Goal: Task Accomplishment & Management: Complete application form

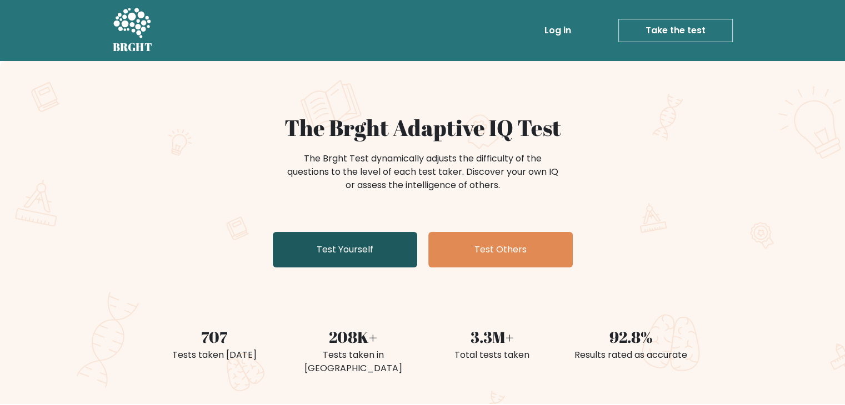
click at [384, 258] on link "Test Yourself" at bounding box center [345, 250] width 144 height 36
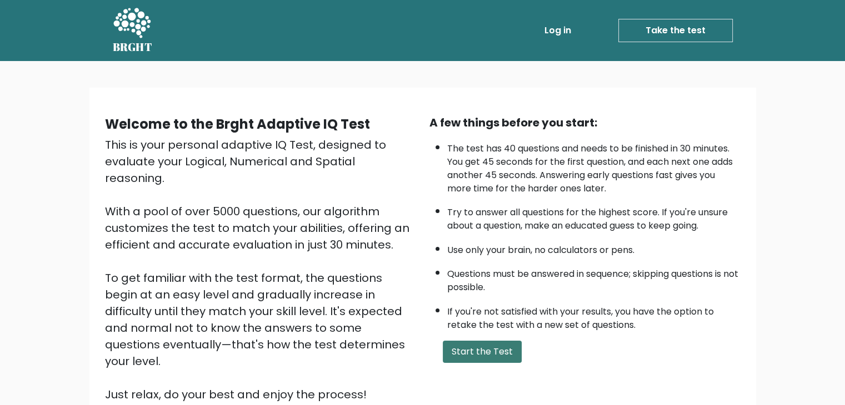
click at [473, 354] on button "Start the Test" at bounding box center [482, 352] width 79 height 22
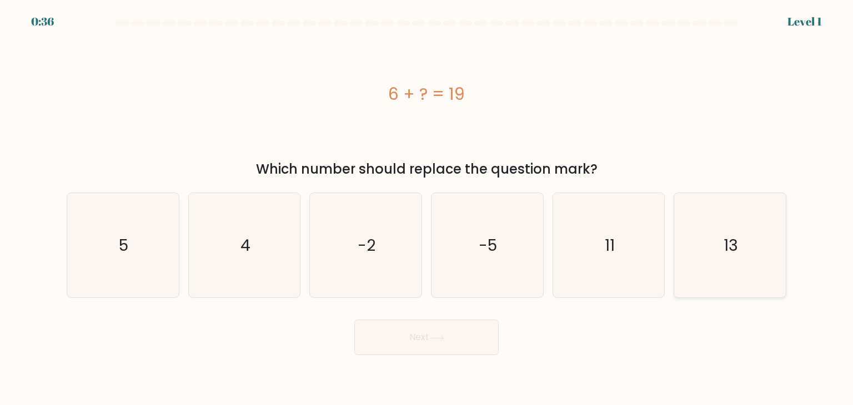
click at [708, 254] on icon "13" at bounding box center [729, 245] width 104 height 104
click at [427, 208] on input "f. 13" at bounding box center [426, 206] width 1 height 6
radio input "true"
click at [475, 340] on button "Next" at bounding box center [426, 338] width 144 height 36
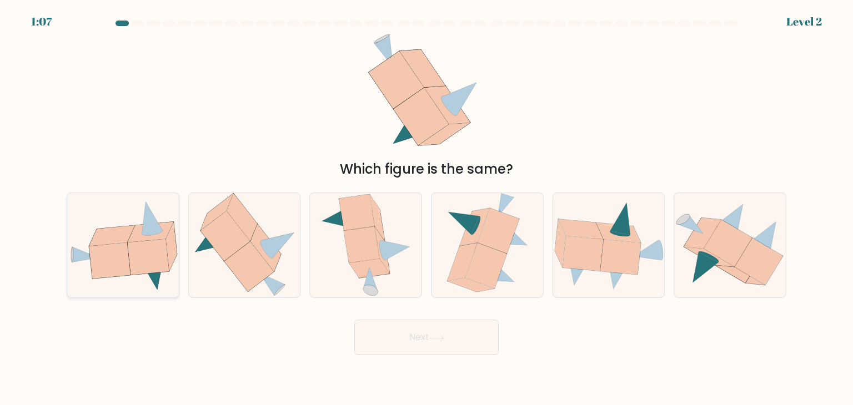
click at [110, 238] on icon at bounding box center [112, 236] width 46 height 21
click at [426, 208] on input "a." at bounding box center [426, 206] width 1 height 6
radio input "true"
click at [440, 330] on button "Next" at bounding box center [426, 338] width 144 height 36
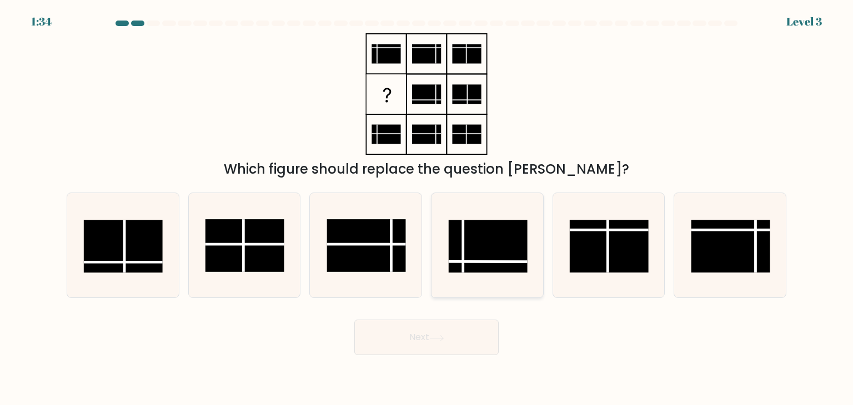
click at [508, 240] on rect at bounding box center [488, 246] width 79 height 53
click at [427, 208] on input "d." at bounding box center [426, 206] width 1 height 6
radio input "true"
click at [427, 349] on button "Next" at bounding box center [426, 338] width 144 height 36
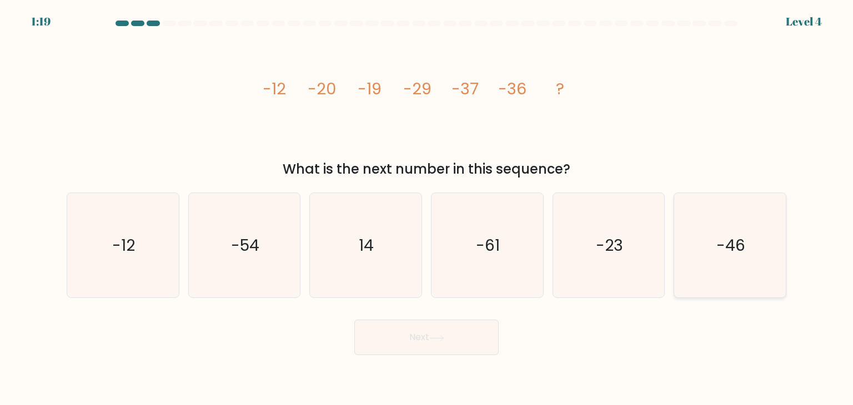
click at [755, 266] on icon "-46" at bounding box center [729, 245] width 104 height 104
click at [427, 208] on input "f. -46" at bounding box center [426, 206] width 1 height 6
radio input "true"
click at [460, 346] on button "Next" at bounding box center [426, 338] width 144 height 36
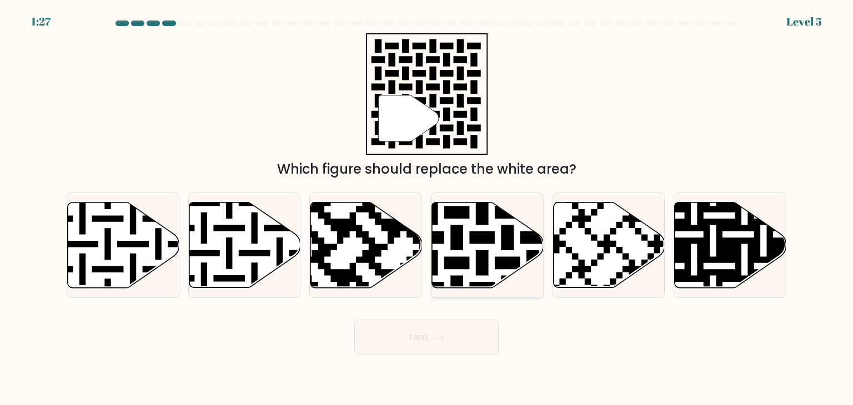
click at [495, 238] on icon at bounding box center [488, 246] width 112 height 86
click at [427, 208] on input "d." at bounding box center [426, 206] width 1 height 6
radio input "true"
click at [462, 347] on button "Next" at bounding box center [426, 338] width 144 height 36
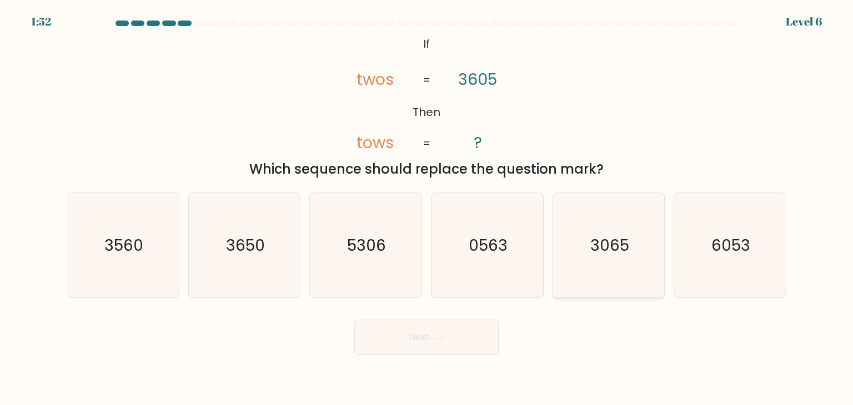
click at [597, 234] on icon "3065" at bounding box center [608, 245] width 104 height 104
click at [427, 208] on input "e. 3065" at bounding box center [426, 206] width 1 height 6
radio input "true"
click at [456, 345] on button "Next" at bounding box center [426, 338] width 144 height 36
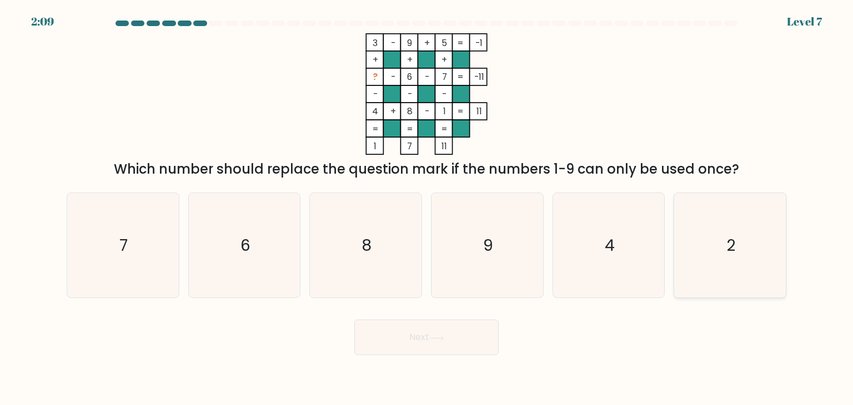
click at [702, 239] on icon "2" at bounding box center [729, 245] width 104 height 104
click at [427, 208] on input "f. 2" at bounding box center [426, 206] width 1 height 6
radio input "true"
click at [473, 338] on button "Next" at bounding box center [426, 338] width 144 height 36
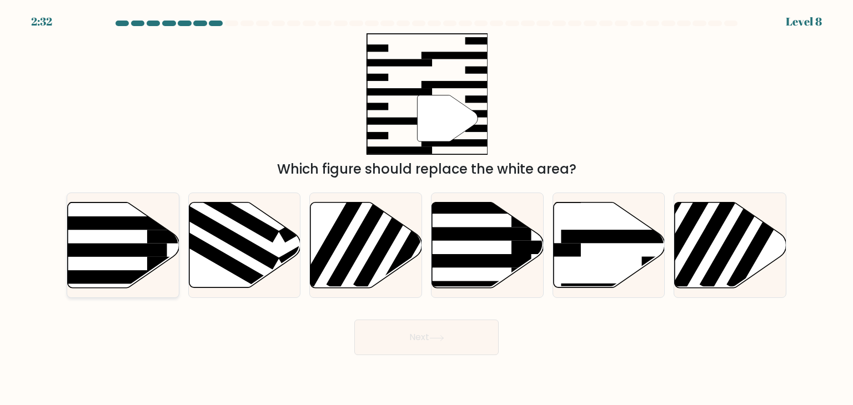
click at [78, 250] on rect at bounding box center [106, 249] width 121 height 13
click at [426, 208] on input "a." at bounding box center [426, 206] width 1 height 6
radio input "true"
click at [587, 263] on icon at bounding box center [609, 246] width 112 height 86
click at [427, 208] on input "e." at bounding box center [426, 206] width 1 height 6
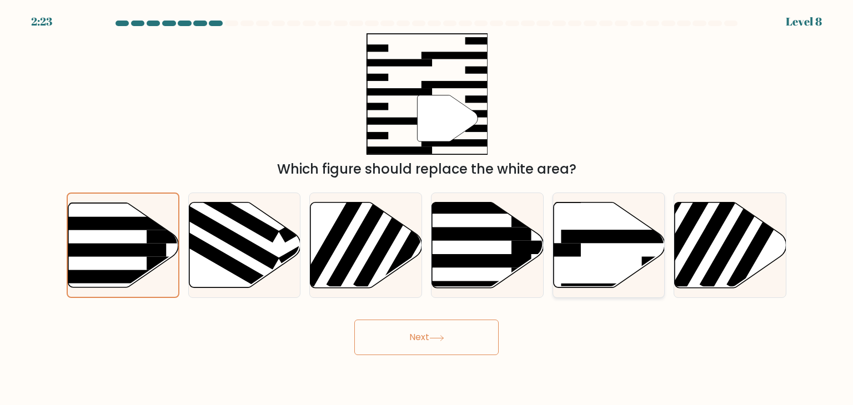
radio input "true"
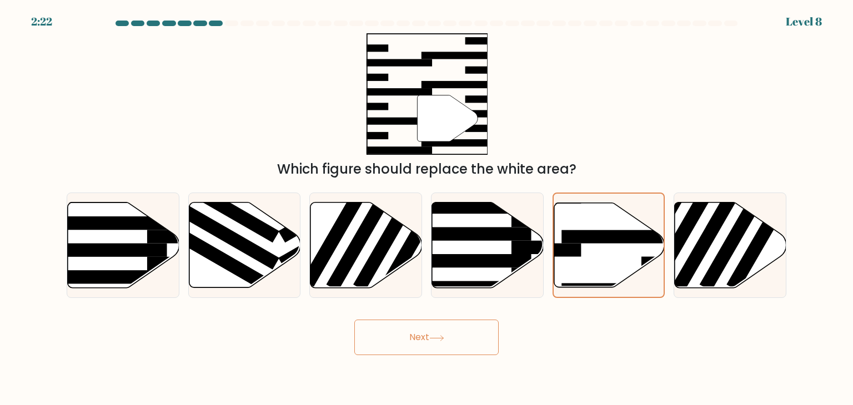
click at [414, 349] on button "Next" at bounding box center [426, 338] width 144 height 36
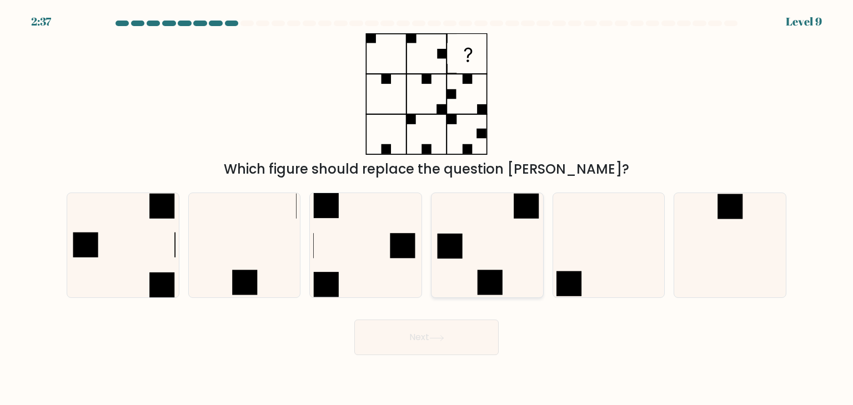
click at [471, 254] on icon at bounding box center [487, 245] width 104 height 104
click at [427, 208] on input "d." at bounding box center [426, 206] width 1 height 6
radio input "true"
click at [442, 343] on button "Next" at bounding box center [426, 338] width 144 height 36
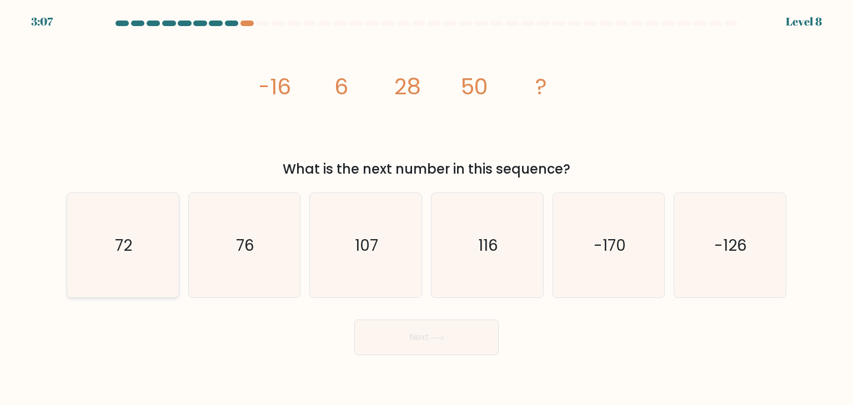
click at [118, 280] on icon "72" at bounding box center [123, 245] width 104 height 104
click at [426, 208] on input "a. 72" at bounding box center [426, 206] width 1 height 6
radio input "true"
click at [412, 344] on button "Next" at bounding box center [426, 338] width 144 height 36
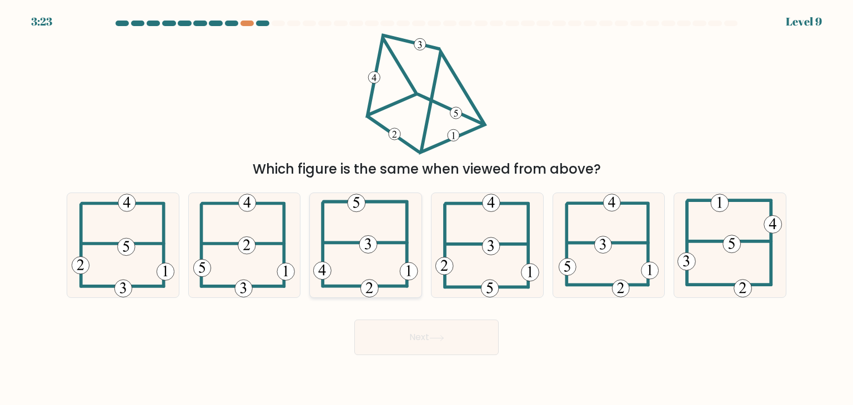
click at [366, 273] on icon at bounding box center [365, 245] width 105 height 104
click at [426, 208] on input "c." at bounding box center [426, 206] width 1 height 6
radio input "true"
click at [408, 338] on button "Next" at bounding box center [426, 338] width 144 height 36
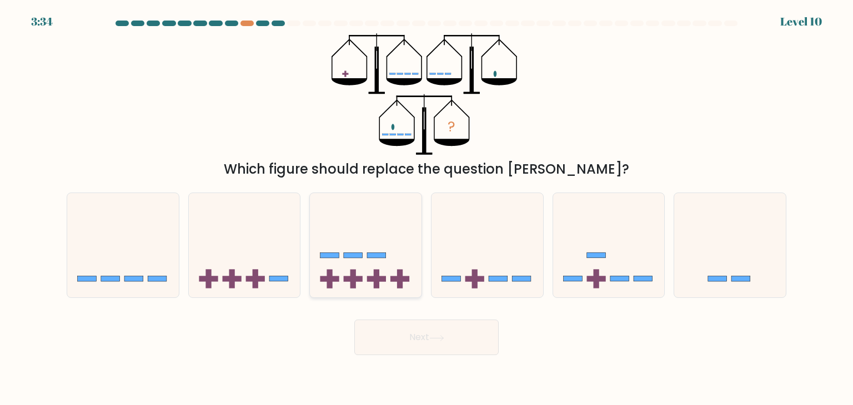
click at [378, 276] on rect at bounding box center [377, 279] width 6 height 19
click at [426, 208] on input "c." at bounding box center [426, 206] width 1 height 6
radio input "true"
click at [593, 267] on icon at bounding box center [609, 245] width 112 height 92
click at [427, 208] on input "e." at bounding box center [426, 206] width 1 height 6
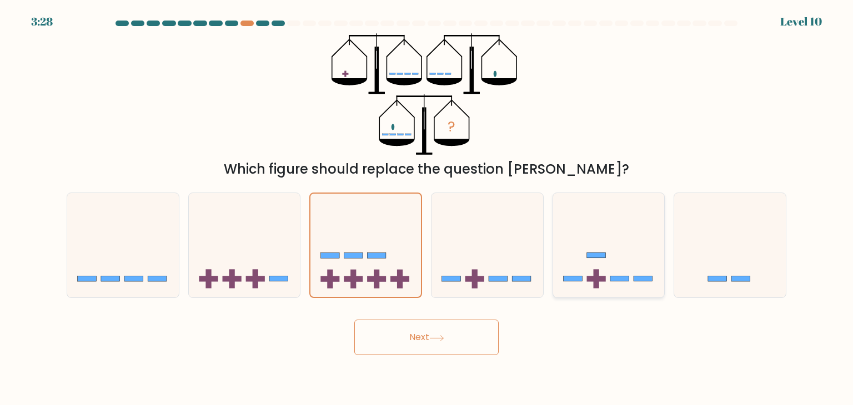
radio input "true"
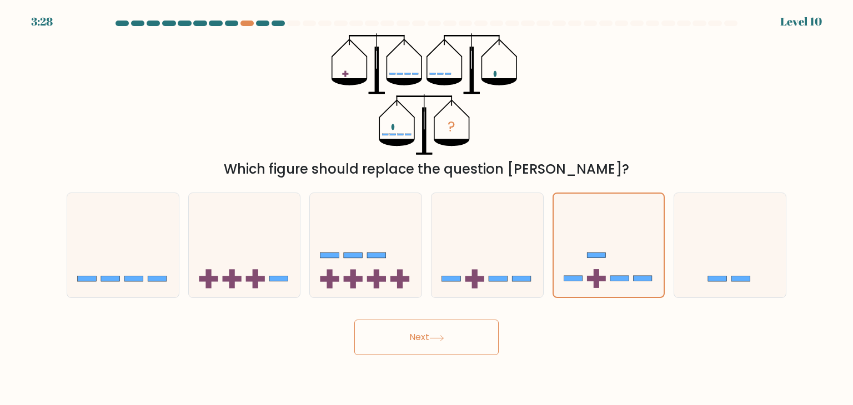
click at [471, 326] on button "Next" at bounding box center [426, 338] width 144 height 36
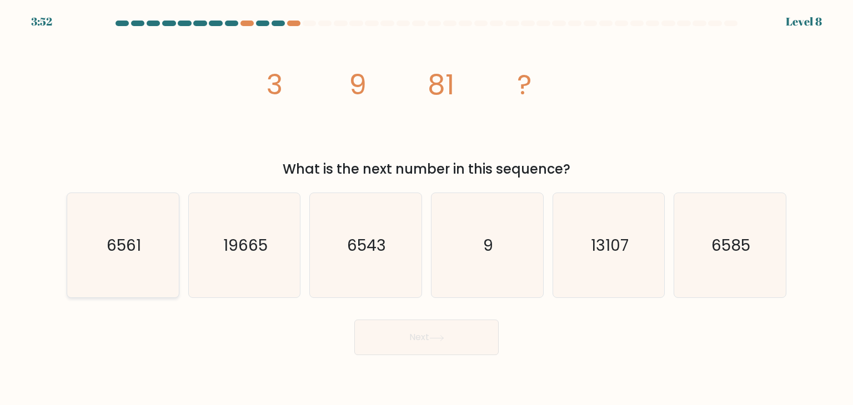
click at [129, 266] on icon "6561" at bounding box center [123, 245] width 104 height 104
click at [426, 208] on input "a. 6561" at bounding box center [426, 206] width 1 height 6
radio input "true"
click at [436, 333] on button "Next" at bounding box center [426, 338] width 144 height 36
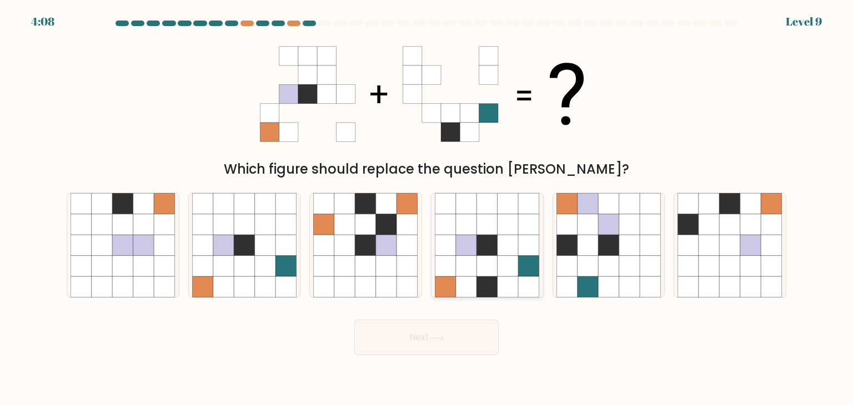
click at [518, 254] on icon at bounding box center [508, 245] width 21 height 21
click at [427, 208] on input "d." at bounding box center [426, 206] width 1 height 6
radio input "true"
click at [454, 344] on button "Next" at bounding box center [426, 338] width 144 height 36
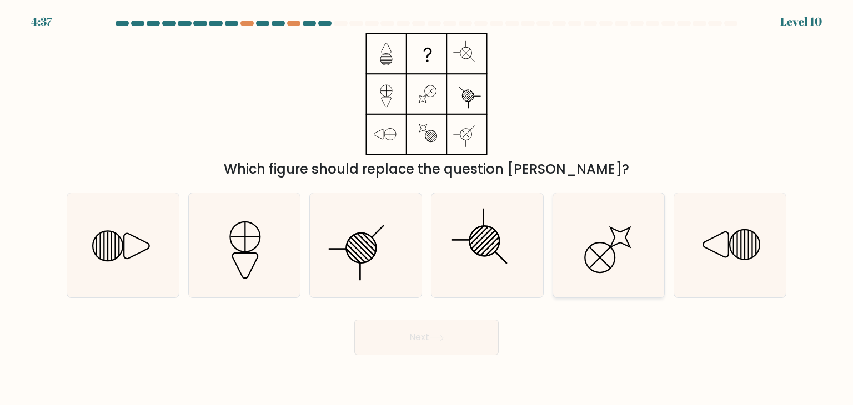
click at [604, 259] on icon at bounding box center [608, 245] width 104 height 104
click at [427, 208] on input "e." at bounding box center [426, 206] width 1 height 6
radio input "true"
click at [456, 328] on button "Next" at bounding box center [426, 338] width 144 height 36
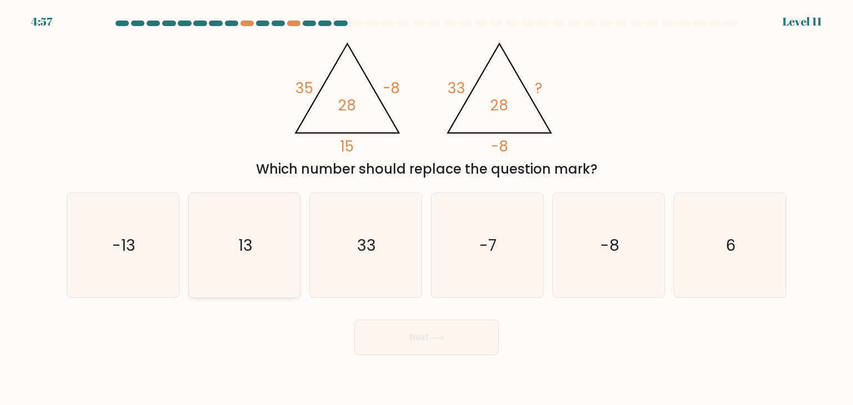
click at [252, 261] on icon "13" at bounding box center [244, 245] width 104 height 104
click at [426, 208] on input "b. 13" at bounding box center [426, 206] width 1 height 6
radio input "true"
click at [458, 331] on button "Next" at bounding box center [426, 338] width 144 height 36
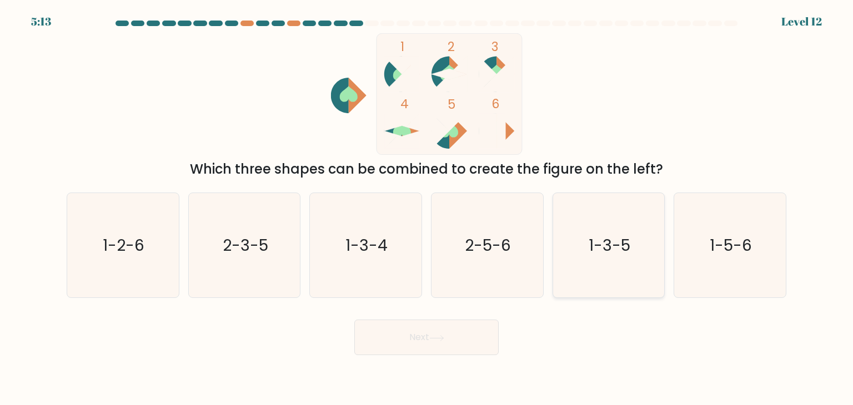
click at [621, 252] on text "1-3-5" at bounding box center [610, 245] width 42 height 22
click at [427, 208] on input "e. 1-3-5" at bounding box center [426, 206] width 1 height 6
radio input "true"
click at [458, 348] on button "Next" at bounding box center [426, 338] width 144 height 36
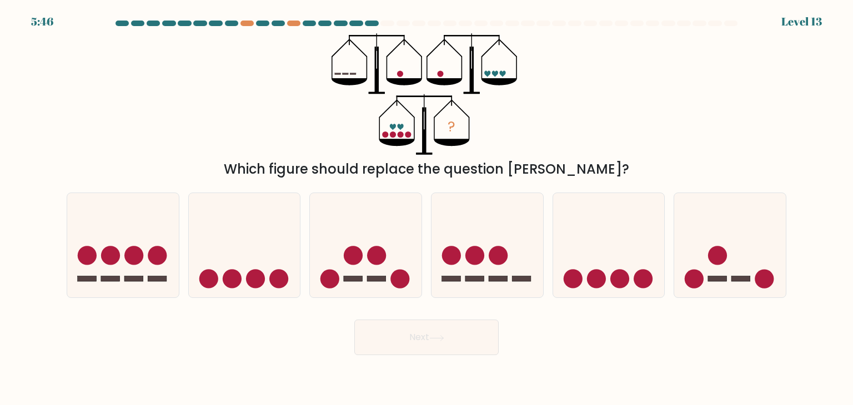
click at [398, 180] on form at bounding box center [426, 188] width 853 height 335
click at [364, 278] on icon at bounding box center [366, 245] width 112 height 92
click at [426, 208] on input "c." at bounding box center [426, 206] width 1 height 6
radio input "true"
click at [431, 333] on button "Next" at bounding box center [426, 338] width 144 height 36
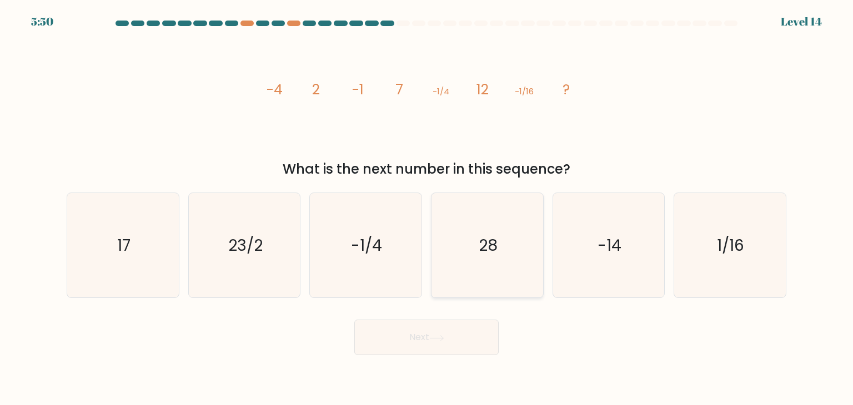
click at [499, 232] on icon "28" at bounding box center [487, 245] width 104 height 104
click at [427, 208] on input "d. 28" at bounding box center [426, 206] width 1 height 6
radio input "true"
click at [461, 333] on button "Next" at bounding box center [426, 338] width 144 height 36
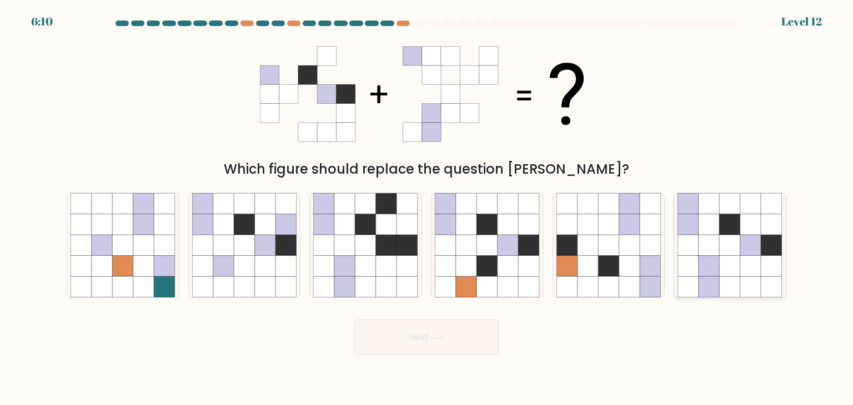
click at [714, 246] on icon at bounding box center [709, 245] width 21 height 21
click at [427, 208] on input "f." at bounding box center [426, 206] width 1 height 6
radio input "true"
click at [436, 336] on icon at bounding box center [436, 338] width 15 height 6
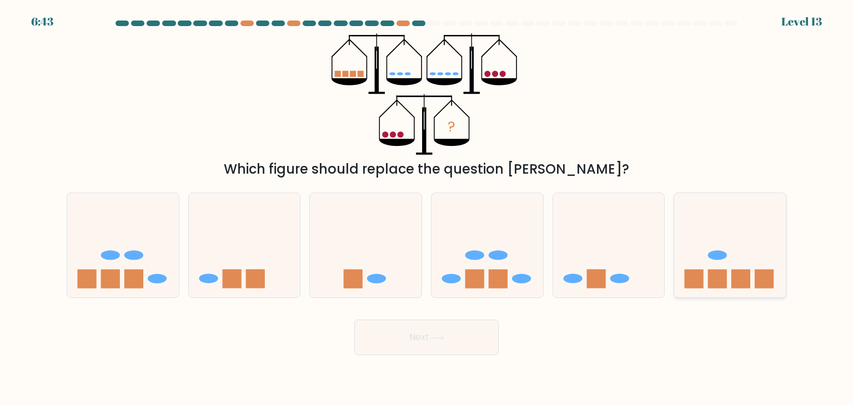
click at [717, 272] on rect at bounding box center [717, 279] width 19 height 19
click at [427, 208] on input "f." at bounding box center [426, 206] width 1 height 6
radio input "true"
click at [406, 340] on button "Next" at bounding box center [426, 338] width 144 height 36
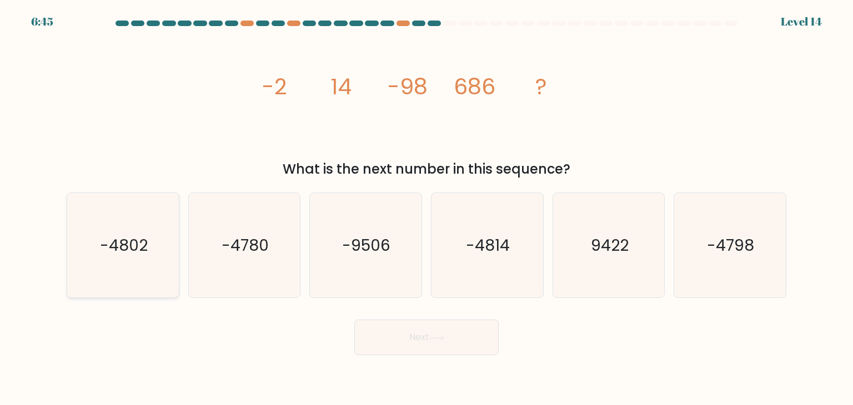
click at [152, 260] on icon "-4802" at bounding box center [123, 245] width 104 height 104
click at [426, 208] on input "a. -4802" at bounding box center [426, 206] width 1 height 6
radio input "true"
click at [439, 339] on icon at bounding box center [436, 338] width 15 height 6
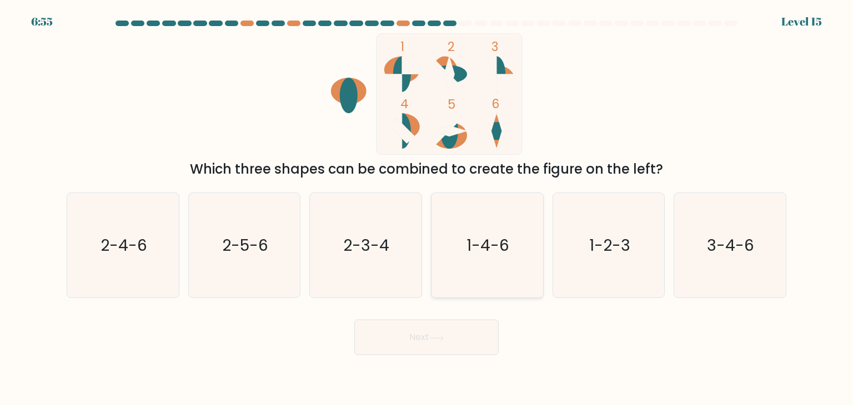
click at [492, 214] on icon "1-4-6" at bounding box center [487, 245] width 104 height 104
click at [427, 208] on input "d. 1-4-6" at bounding box center [426, 206] width 1 height 6
radio input "true"
click at [383, 249] on text "2-3-4" at bounding box center [367, 245] width 46 height 22
click at [426, 208] on input "c. 2-3-4" at bounding box center [426, 206] width 1 height 6
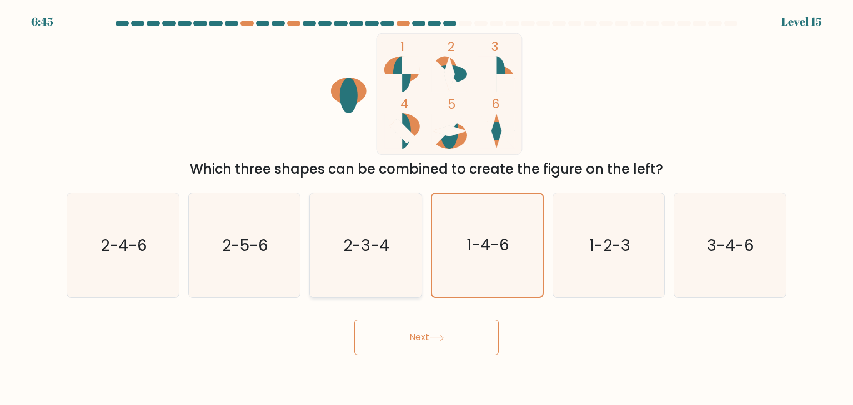
radio input "true"
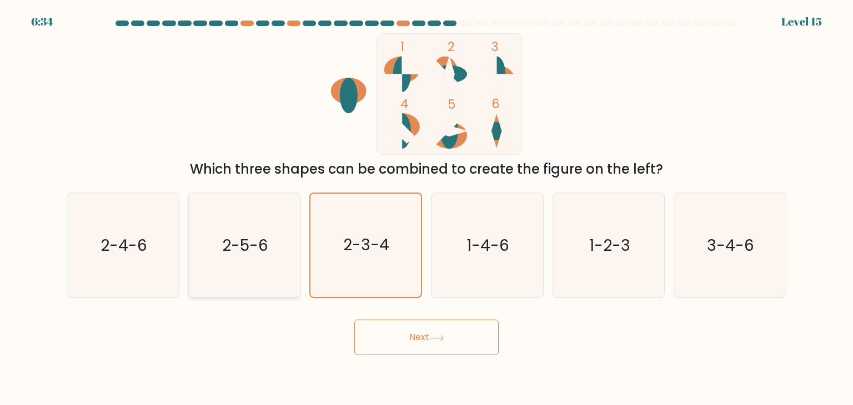
click at [262, 248] on text "2-5-6" at bounding box center [245, 245] width 46 height 22
click at [426, 208] on input "b. 2-5-6" at bounding box center [426, 206] width 1 height 6
radio input "true"
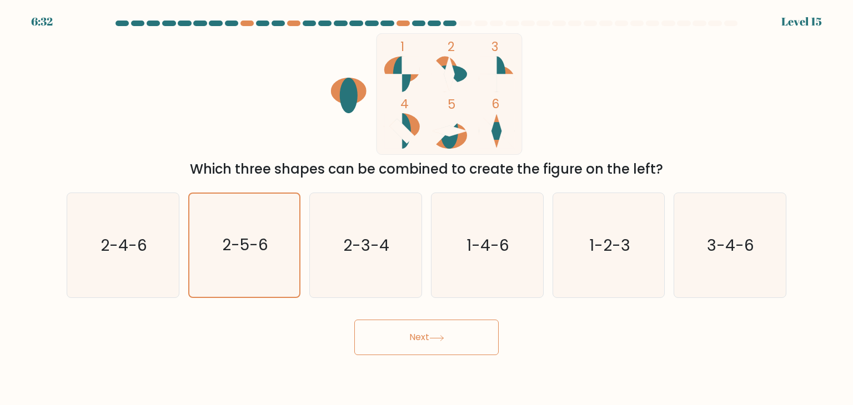
click at [460, 347] on button "Next" at bounding box center [426, 338] width 144 height 36
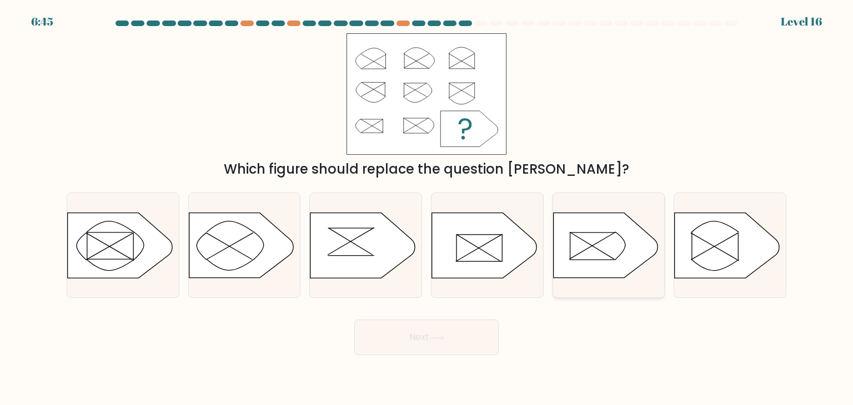
click at [617, 244] on icon at bounding box center [605, 245] width 104 height 65
click at [427, 208] on input "e." at bounding box center [426, 206] width 1 height 6
radio input "true"
click at [424, 336] on button "Next" at bounding box center [426, 338] width 144 height 36
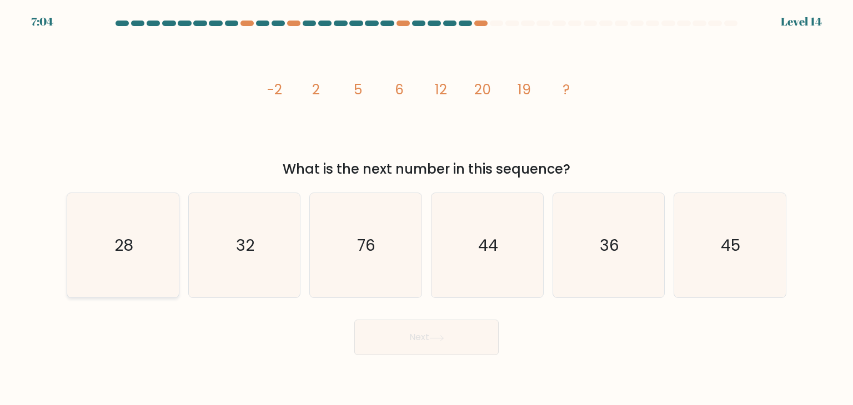
click at [132, 232] on icon "28" at bounding box center [123, 245] width 104 height 104
click at [426, 208] on input "a. 28" at bounding box center [426, 206] width 1 height 6
radio input "true"
click at [421, 341] on button "Next" at bounding box center [426, 338] width 144 height 36
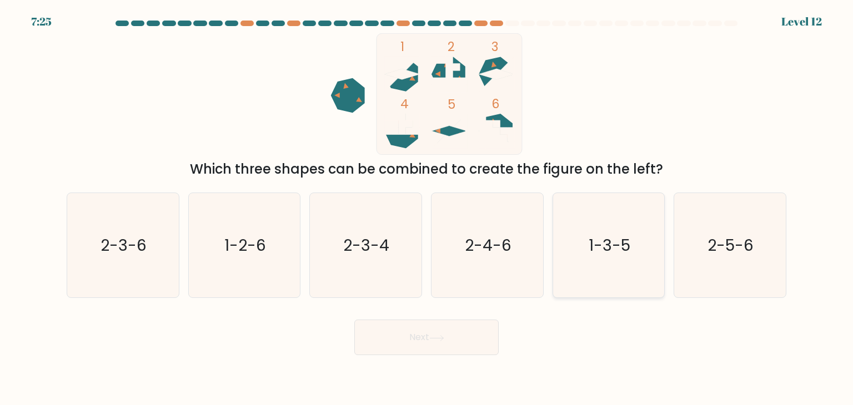
click at [633, 226] on icon "1-3-5" at bounding box center [608, 245] width 104 height 104
click at [427, 208] on input "e. 1-3-5" at bounding box center [426, 206] width 1 height 6
radio input "true"
click at [399, 340] on button "Next" at bounding box center [426, 338] width 144 height 36
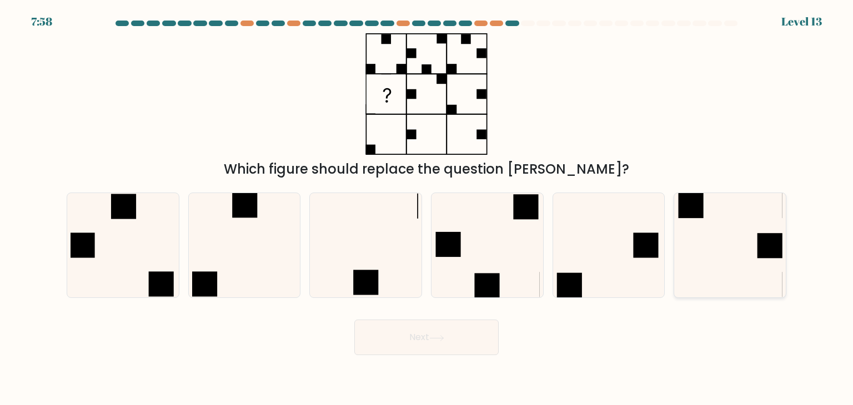
click at [696, 237] on icon at bounding box center [729, 245] width 104 height 104
click at [427, 208] on input "f." at bounding box center [426, 206] width 1 height 6
radio input "true"
click at [287, 214] on icon at bounding box center [244, 245] width 104 height 104
click at [426, 208] on input "b." at bounding box center [426, 206] width 1 height 6
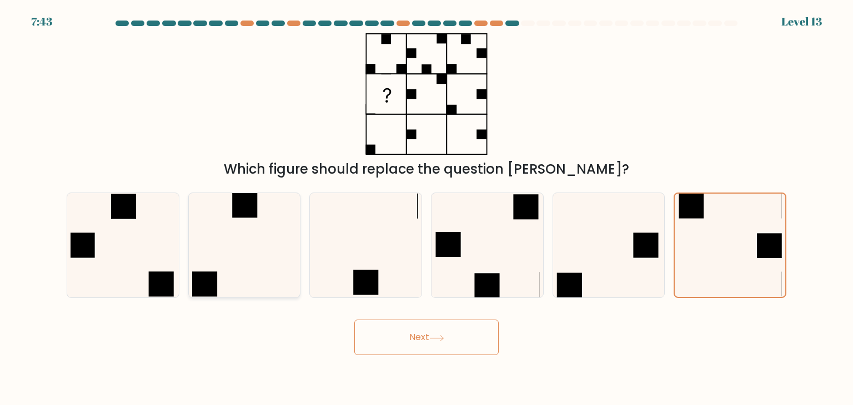
radio input "true"
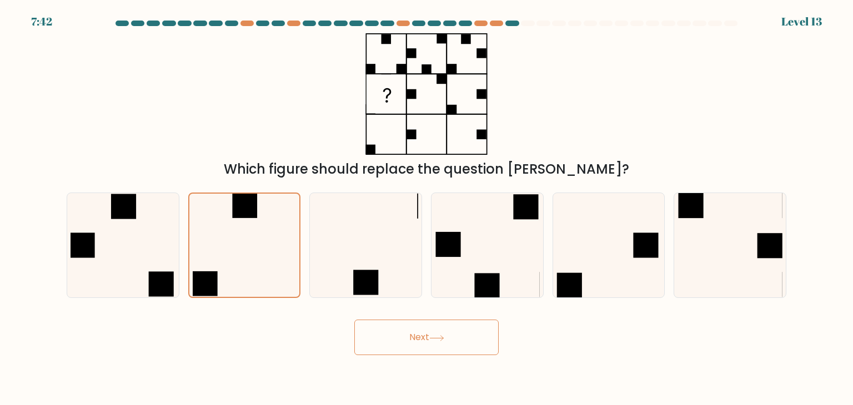
click at [449, 348] on button "Next" at bounding box center [426, 338] width 144 height 36
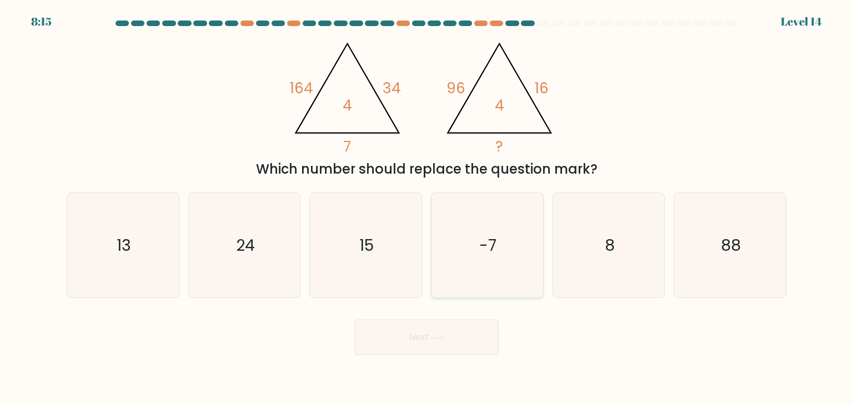
click at [506, 263] on icon "-7" at bounding box center [487, 245] width 104 height 104
click at [427, 208] on input "d. -7" at bounding box center [426, 206] width 1 height 6
radio input "true"
click at [451, 347] on button "Next" at bounding box center [426, 338] width 144 height 36
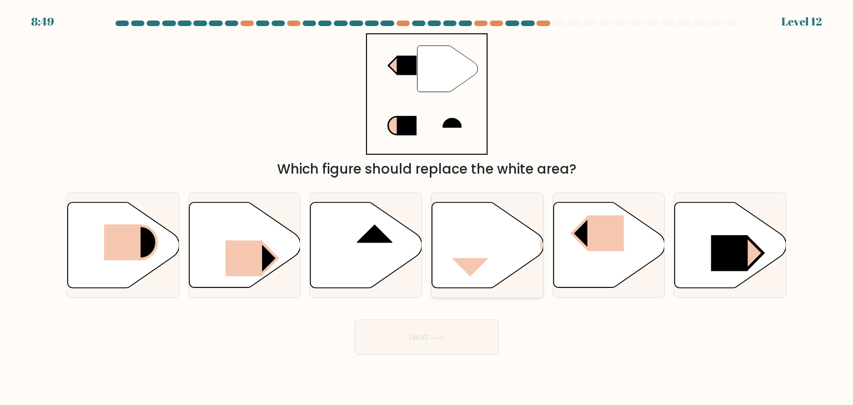
click at [515, 267] on icon at bounding box center [488, 246] width 112 height 86
click at [427, 208] on input "d." at bounding box center [426, 206] width 1 height 6
radio input "true"
click at [424, 341] on button "Next" at bounding box center [426, 338] width 144 height 36
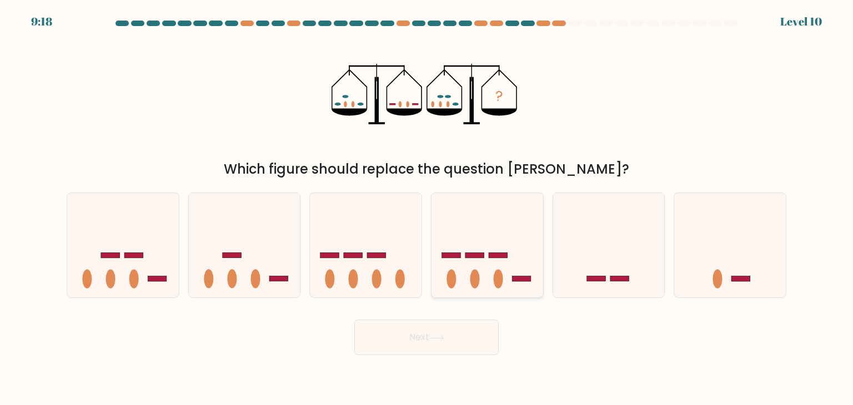
click at [506, 265] on icon at bounding box center [487, 245] width 112 height 92
click at [427, 208] on input "d." at bounding box center [426, 206] width 1 height 6
radio input "true"
click at [448, 343] on button "Next" at bounding box center [426, 338] width 144 height 36
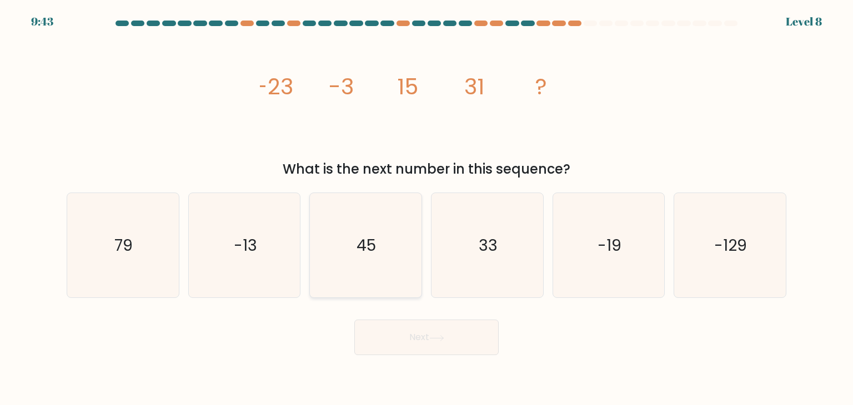
click at [385, 198] on icon "45" at bounding box center [365, 245] width 104 height 104
click at [426, 203] on input "c. 45" at bounding box center [426, 206] width 1 height 6
radio input "true"
click at [416, 348] on button "Next" at bounding box center [426, 338] width 144 height 36
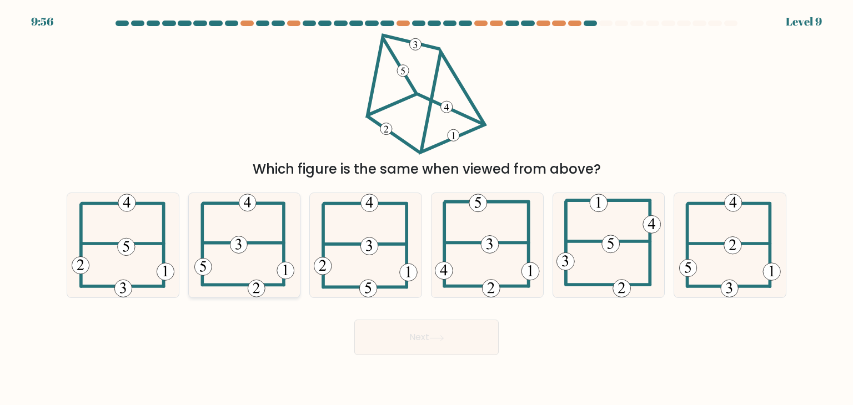
click at [254, 229] on icon at bounding box center [244, 245] width 101 height 104
click at [426, 208] on input "b." at bounding box center [426, 206] width 1 height 6
radio input "true"
click at [493, 278] on icon at bounding box center [487, 245] width 105 height 104
click at [427, 208] on input "d." at bounding box center [426, 206] width 1 height 6
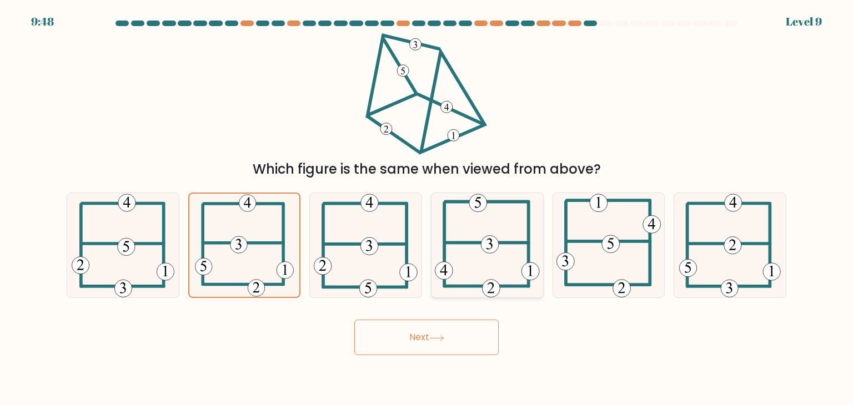
radio input "true"
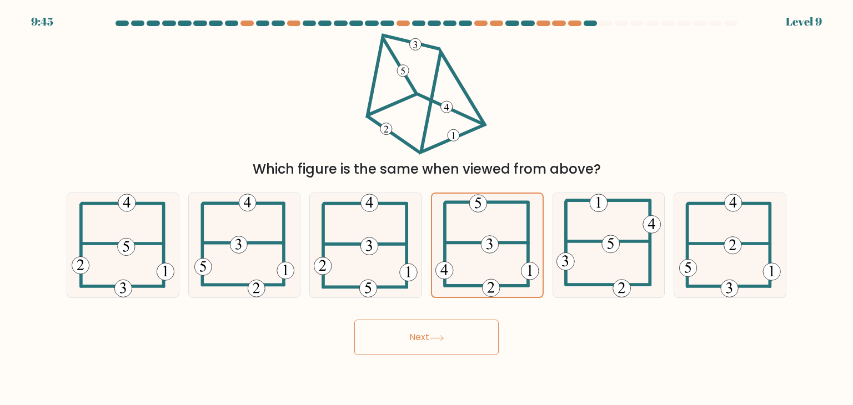
click at [438, 321] on button "Next" at bounding box center [426, 338] width 144 height 36
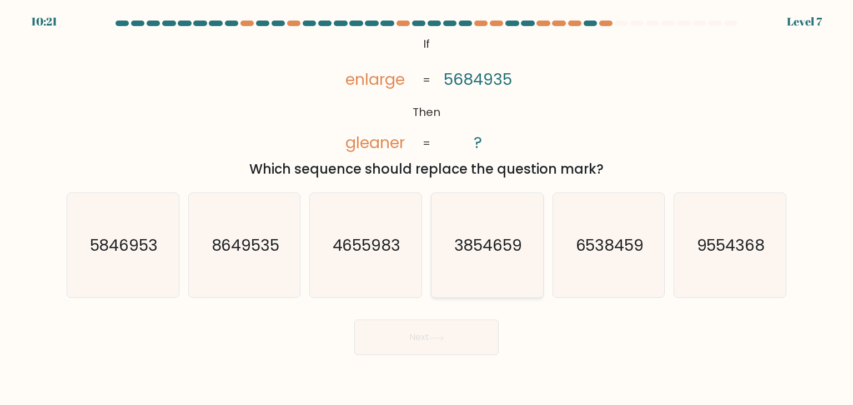
click at [486, 273] on icon "3854659" at bounding box center [487, 245] width 104 height 104
click at [427, 208] on input "d. 3854659" at bounding box center [426, 206] width 1 height 6
radio input "true"
click at [453, 340] on button "Next" at bounding box center [426, 338] width 144 height 36
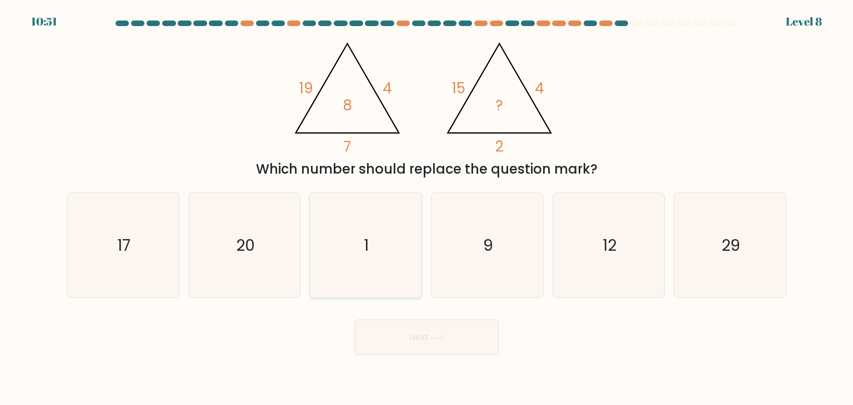
click at [361, 253] on icon "1" at bounding box center [365, 245] width 104 height 104
click at [426, 208] on input "c. 1" at bounding box center [426, 206] width 1 height 6
radio input "true"
click at [471, 337] on button "Next" at bounding box center [426, 338] width 144 height 36
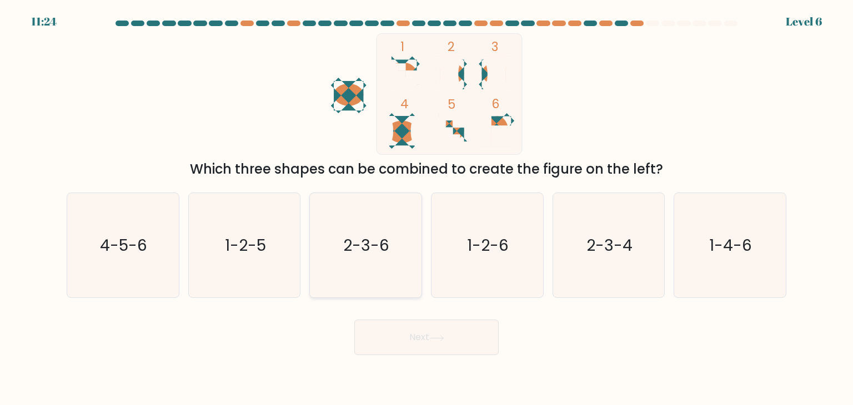
click at [378, 245] on text "2-3-6" at bounding box center [367, 245] width 46 height 22
click at [426, 208] on input "c. 2-3-6" at bounding box center [426, 206] width 1 height 6
radio input "true"
click at [413, 345] on button "Next" at bounding box center [426, 338] width 144 height 36
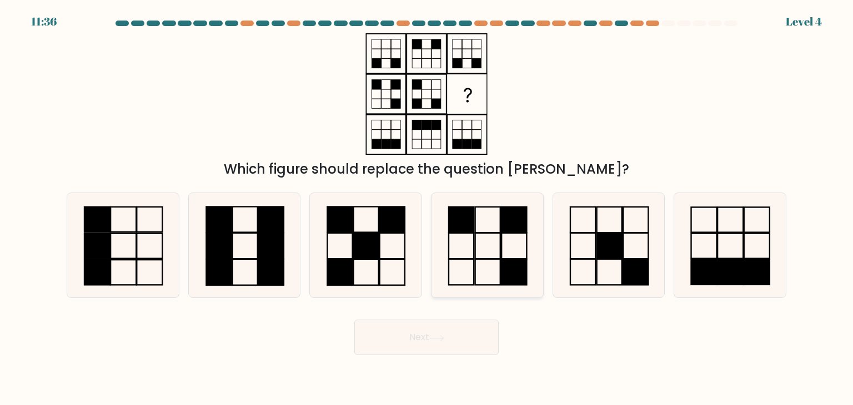
click at [509, 249] on icon at bounding box center [487, 245] width 104 height 104
click at [427, 208] on input "d." at bounding box center [426, 206] width 1 height 6
radio input "true"
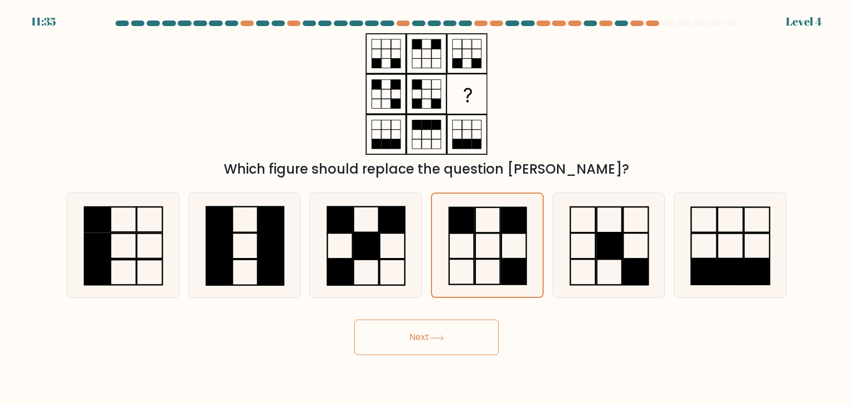
click at [461, 344] on button "Next" at bounding box center [426, 338] width 144 height 36
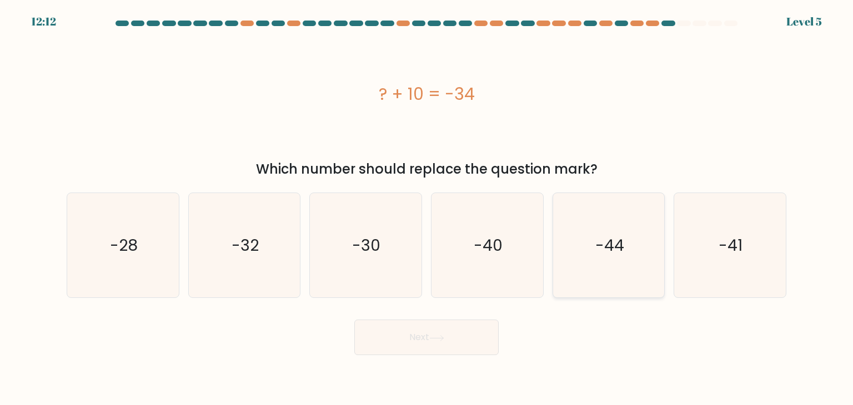
click at [640, 237] on icon "-44" at bounding box center [608, 245] width 104 height 104
click at [427, 208] on input "e. -44" at bounding box center [426, 206] width 1 height 6
radio input "true"
click at [453, 351] on button "Next" at bounding box center [426, 338] width 144 height 36
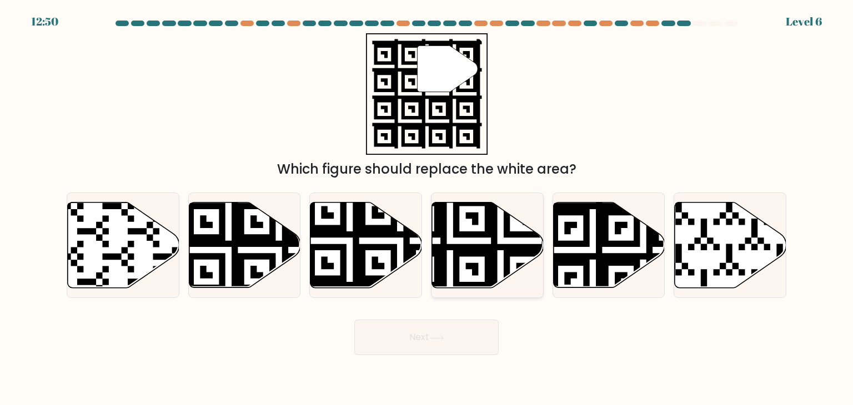
click at [511, 224] on icon at bounding box center [488, 246] width 112 height 86
click at [427, 208] on input "d." at bounding box center [426, 206] width 1 height 6
radio input "true"
click at [458, 347] on button "Next" at bounding box center [426, 338] width 144 height 36
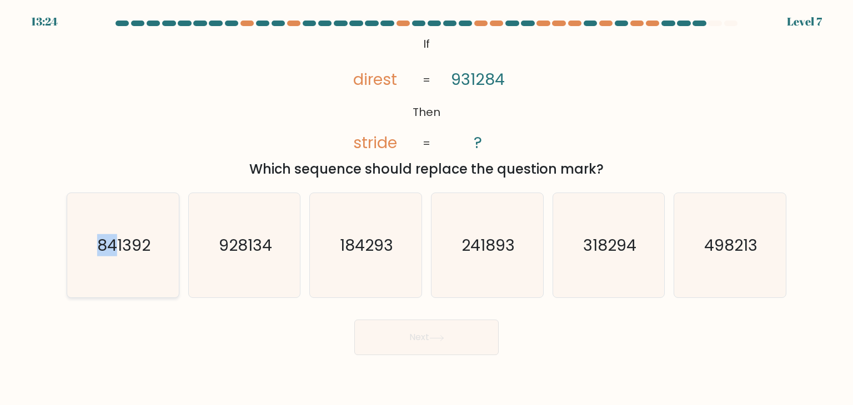
drag, startPoint x: 118, startPoint y: 256, endPoint x: 97, endPoint y: 283, distance: 34.0
click at [97, 283] on icon "841392" at bounding box center [123, 245] width 104 height 104
click at [426, 208] on input "a. 841392" at bounding box center [426, 206] width 1 height 6
radio input "true"
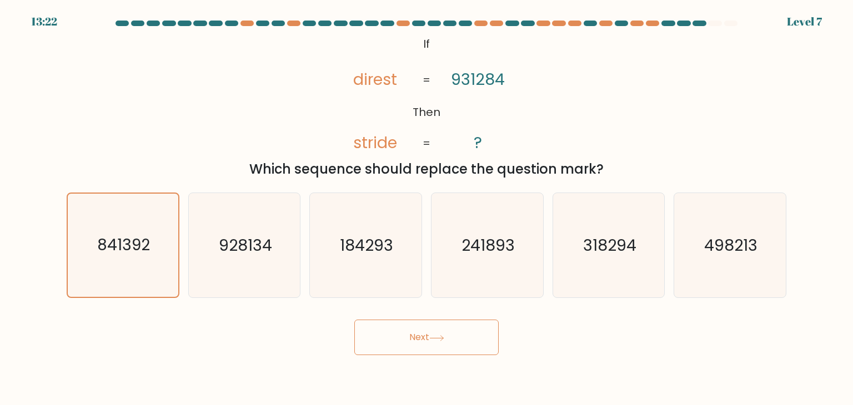
click at [384, 353] on button "Next" at bounding box center [426, 338] width 144 height 36
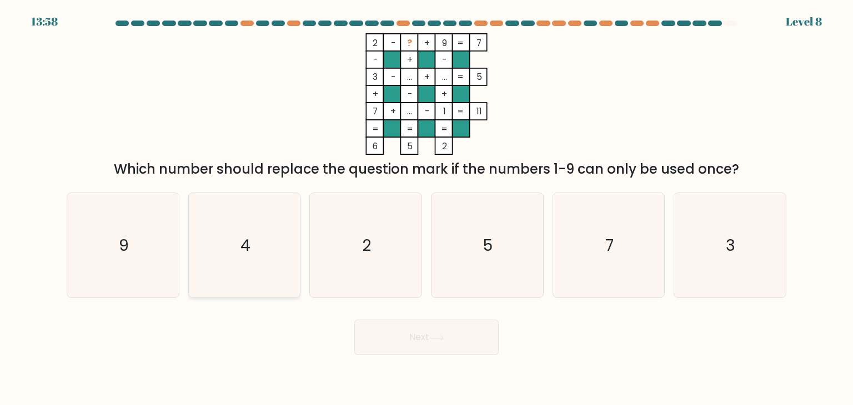
click at [255, 255] on icon "4" at bounding box center [244, 245] width 104 height 104
click at [426, 208] on input "b. 4" at bounding box center [426, 206] width 1 height 6
radio input "true"
click at [424, 330] on button "Next" at bounding box center [426, 338] width 144 height 36
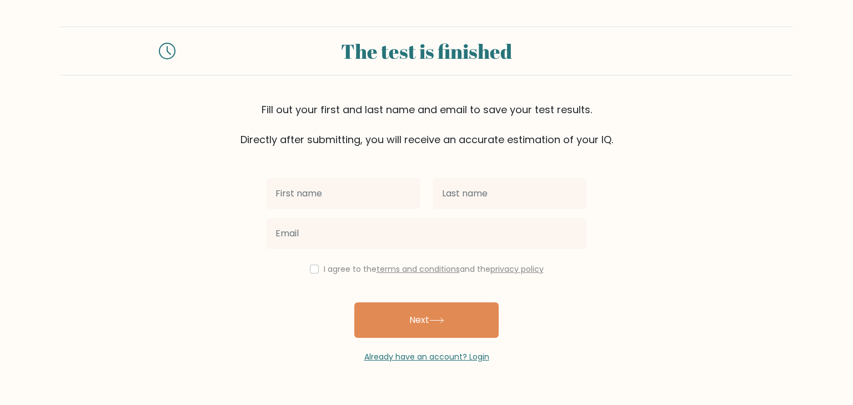
type input "j"
type input "Jonnabea"
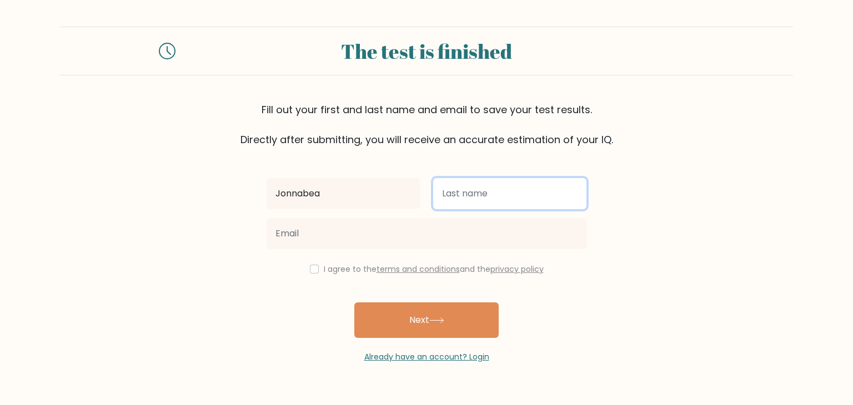
click at [453, 197] on input "text" at bounding box center [509, 193] width 153 height 31
type input "Bruno"
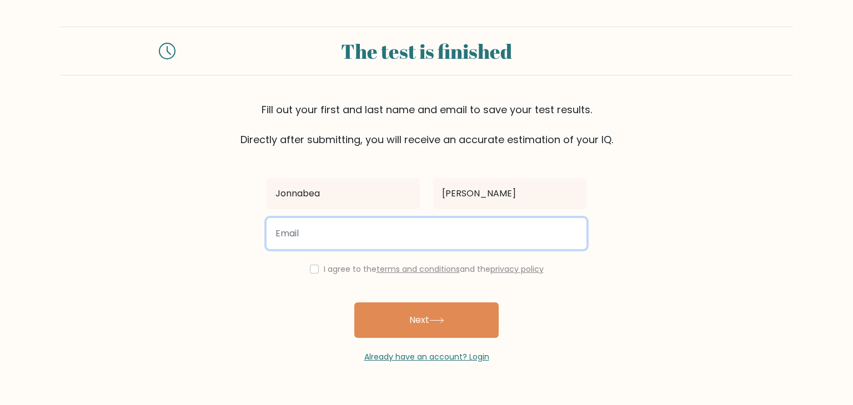
click at [408, 229] on input "email" at bounding box center [427, 233] width 320 height 31
type input "joeabruno1997@gmail.com"
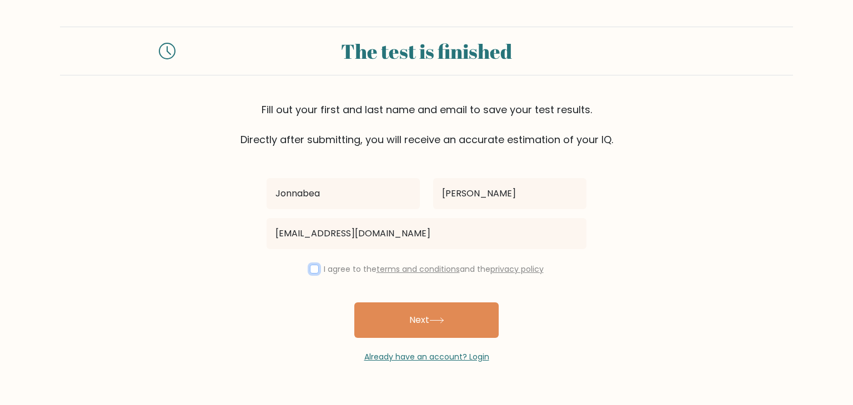
click at [310, 270] on input "checkbox" at bounding box center [314, 269] width 9 height 9
checkbox input "true"
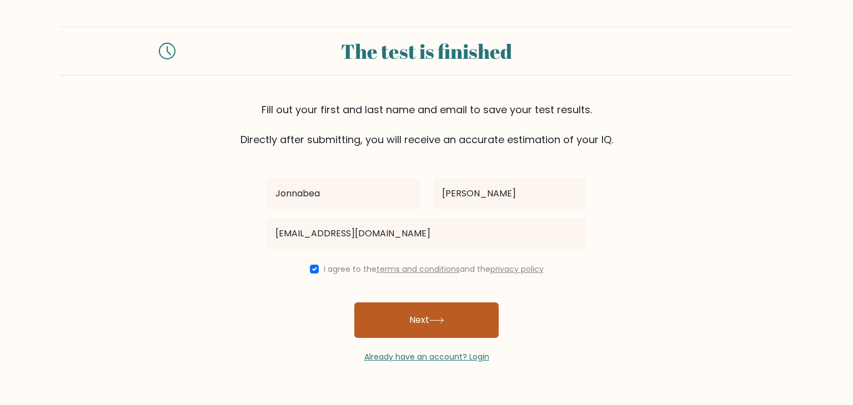
click at [414, 328] on button "Next" at bounding box center [426, 321] width 144 height 36
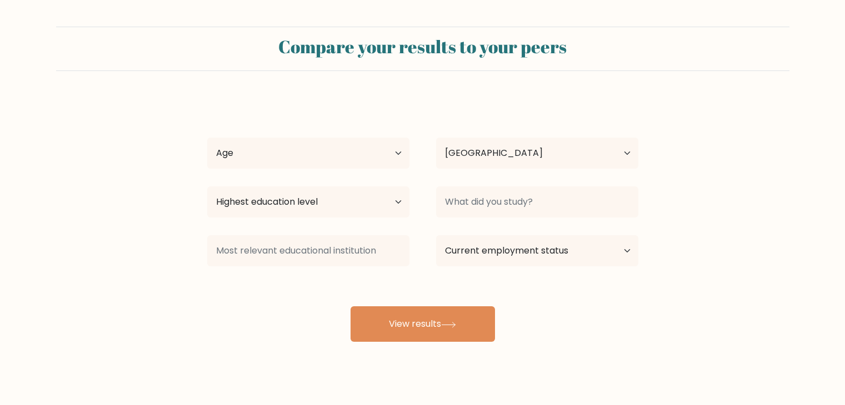
select select "PH"
click at [403, 154] on select "Age Under 18 years old 18-24 years old 25-34 years old 35-44 years old 45-54 ye…" at bounding box center [308, 153] width 202 height 31
select select "25_34"
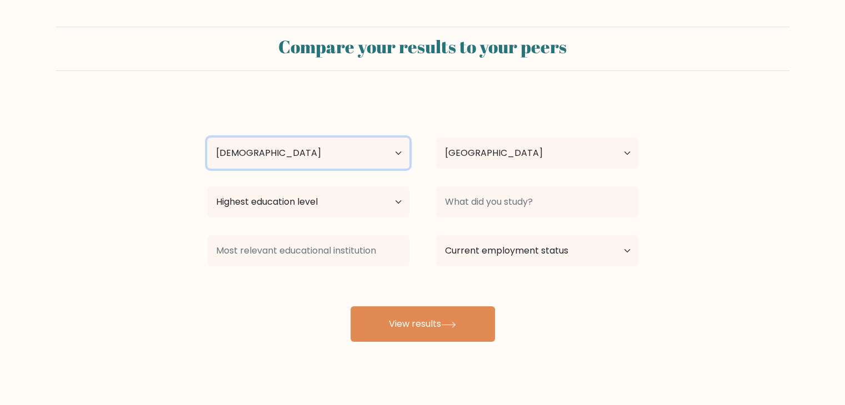
click at [207, 138] on select "Age Under 18 years old 18-24 years old 25-34 years old 35-44 years old 45-54 ye…" at bounding box center [308, 153] width 202 height 31
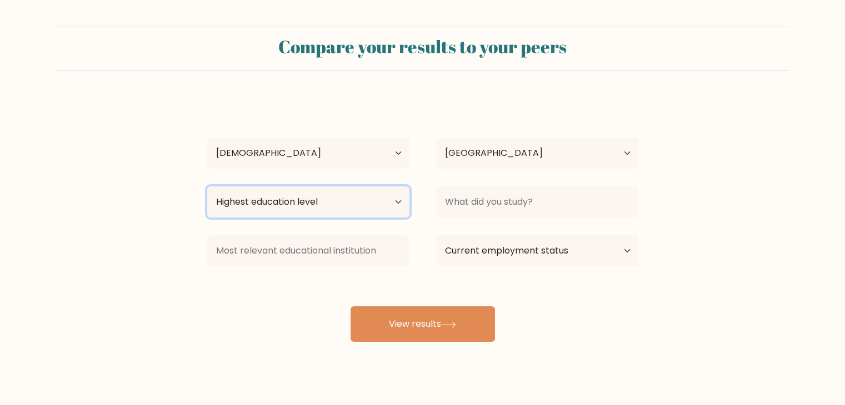
click at [404, 204] on select "Highest education level No schooling Primary Lower Secondary Upper Secondary Oc…" at bounding box center [308, 202] width 202 height 31
select select "bachelors_degree"
click at [207, 187] on select "Highest education level No schooling Primary Lower Secondary Upper Secondary Oc…" at bounding box center [308, 202] width 202 height 31
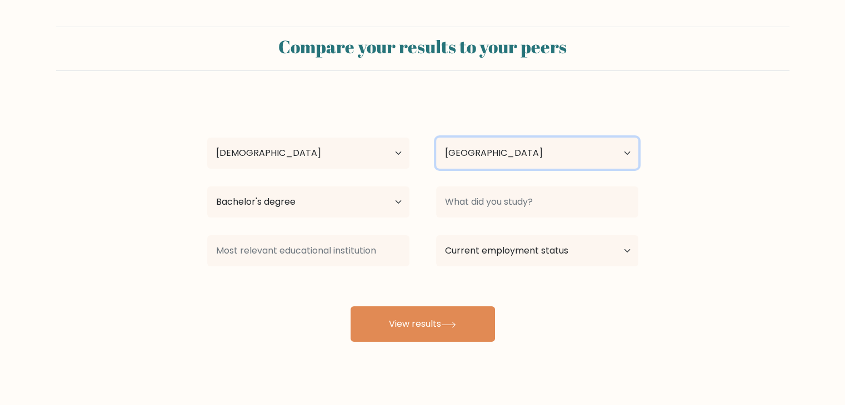
click at [515, 157] on select "Country Afghanistan Albania Algeria American Samoa Andorra Angola Anguilla Anta…" at bounding box center [537, 153] width 202 height 31
click at [677, 118] on form "Compare your results to your peers Jonnabea Bruno Age Under 18 years old 18-24 …" at bounding box center [422, 184] width 845 height 315
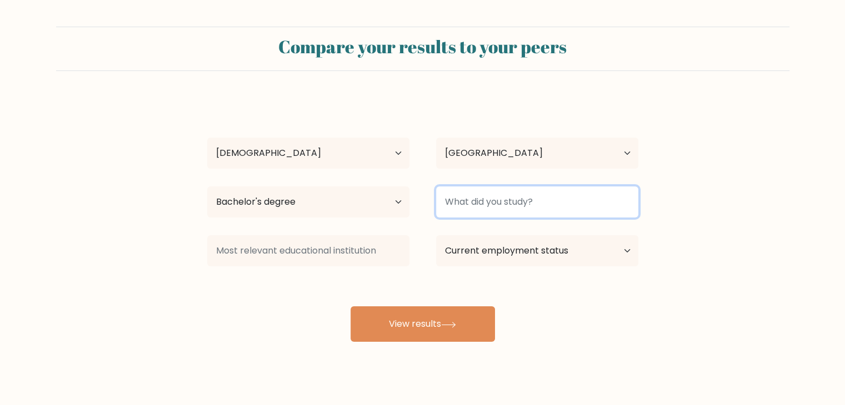
click at [471, 203] on input at bounding box center [537, 202] width 202 height 31
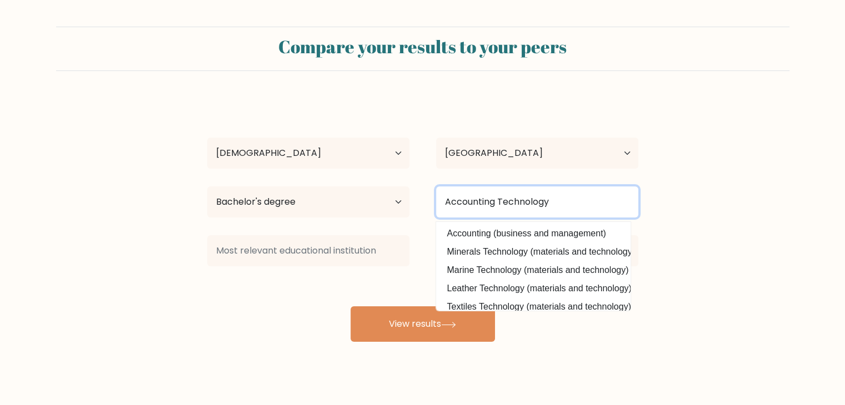
type input "Accounting Technology"
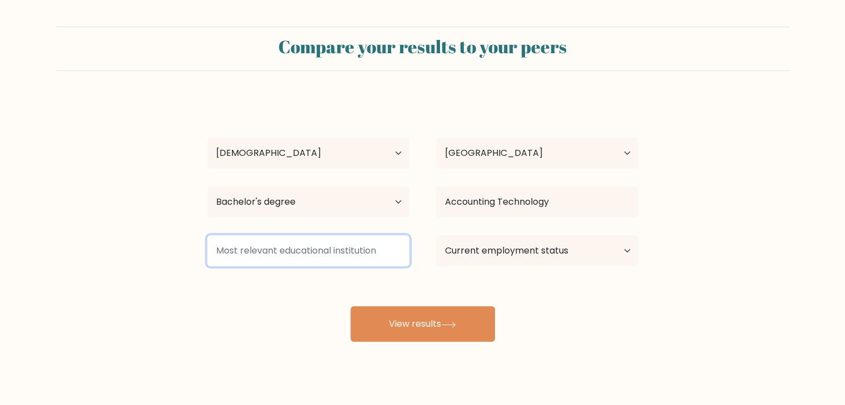
click at [314, 249] on input at bounding box center [308, 250] width 202 height 31
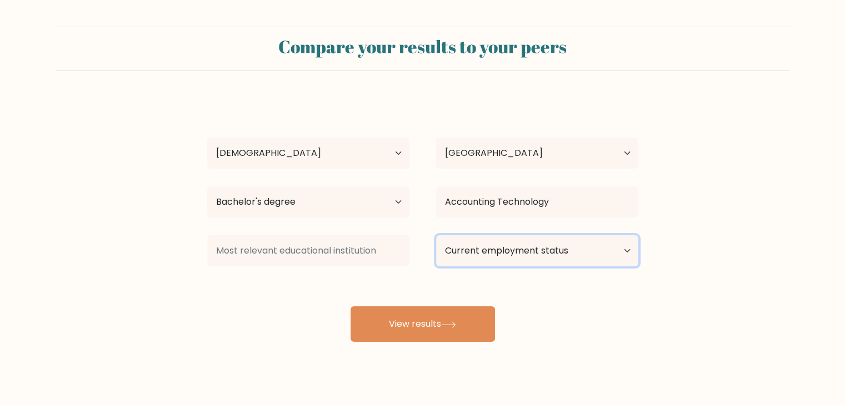
click at [484, 253] on select "Current employment status Employed Student Retired Other / prefer not to answer" at bounding box center [537, 250] width 202 height 31
select select "other"
click at [436, 235] on select "Current employment status Employed Student Retired Other / prefer not to answer" at bounding box center [537, 250] width 202 height 31
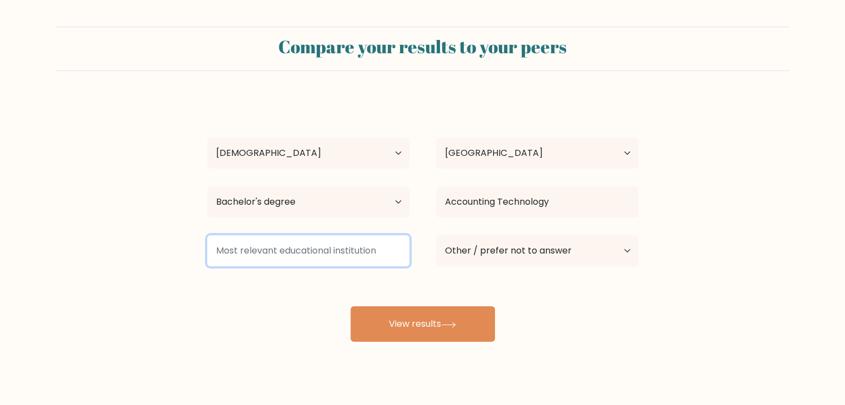
click at [316, 251] on input at bounding box center [308, 250] width 202 height 31
drag, startPoint x: 379, startPoint y: 255, endPoint x: 240, endPoint y: 255, distance: 138.8
click at [240, 255] on input at bounding box center [308, 250] width 202 height 31
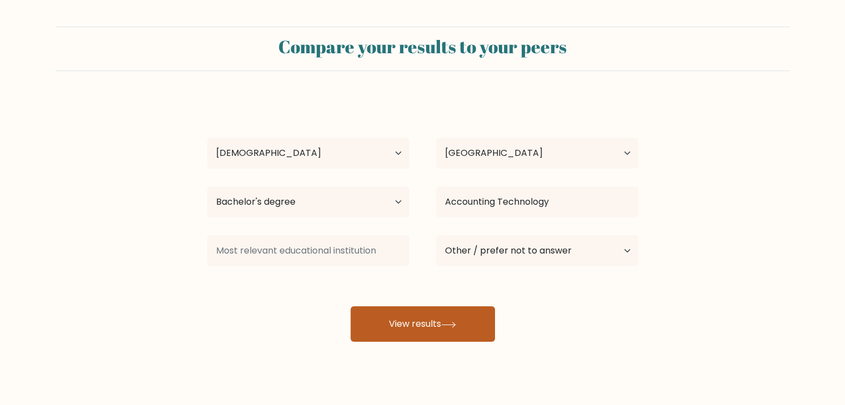
click at [469, 338] on button "View results" at bounding box center [422, 325] width 144 height 36
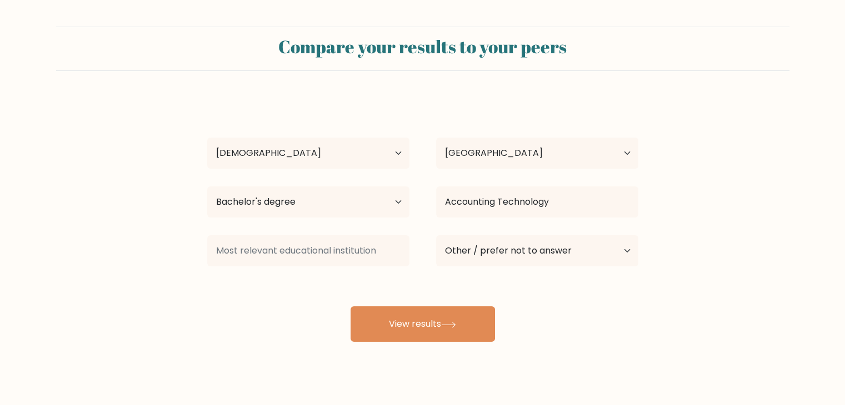
click at [649, 358] on div "Compare your results to your peers Jonnabea Bruno Age Under 18 years old 18-24 …" at bounding box center [422, 210] width 845 height 421
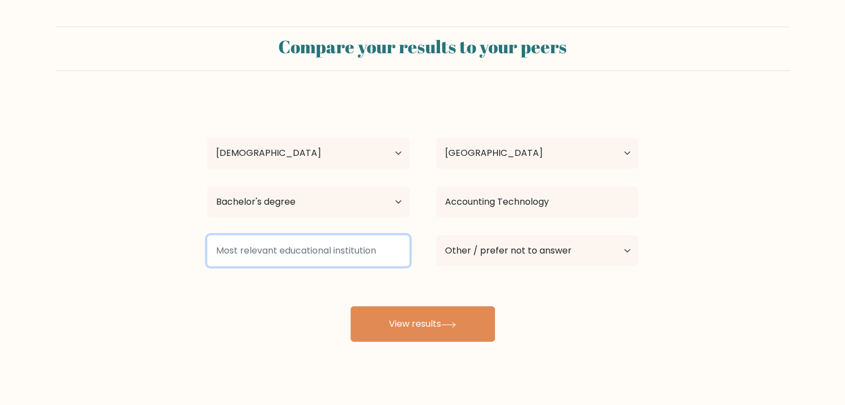
click at [348, 253] on input at bounding box center [308, 250] width 202 height 31
type input "Accounting"
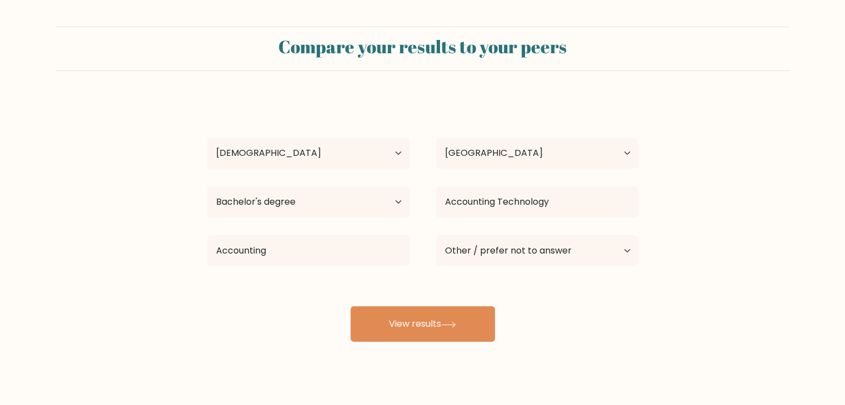
click at [602, 276] on div "Jonnabea Bruno Age Under 18 years old 18-24 years old 25-34 years old 35-44 yea…" at bounding box center [422, 220] width 444 height 244
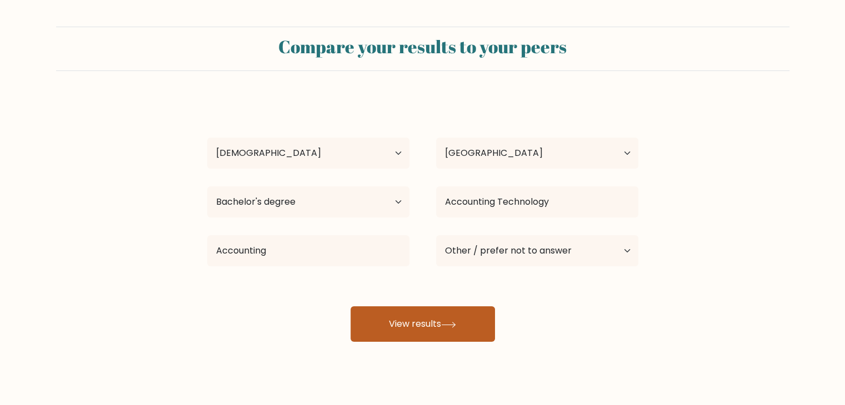
click at [422, 335] on button "View results" at bounding box center [422, 325] width 144 height 36
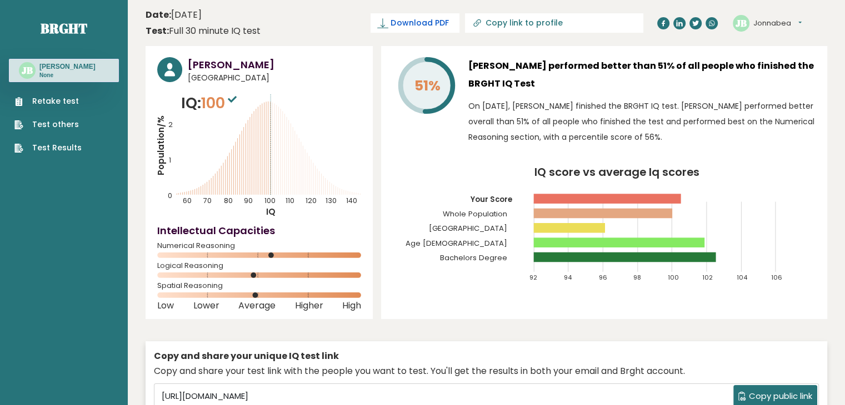
click at [388, 25] on icon at bounding box center [382, 23] width 11 height 11
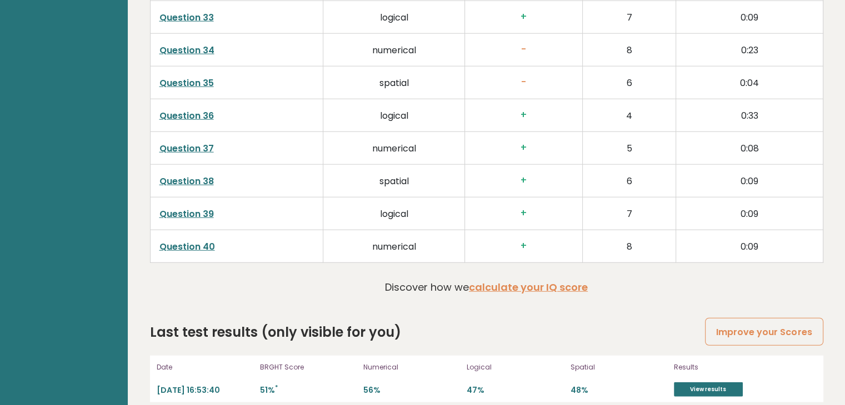
scroll to position [2836, 0]
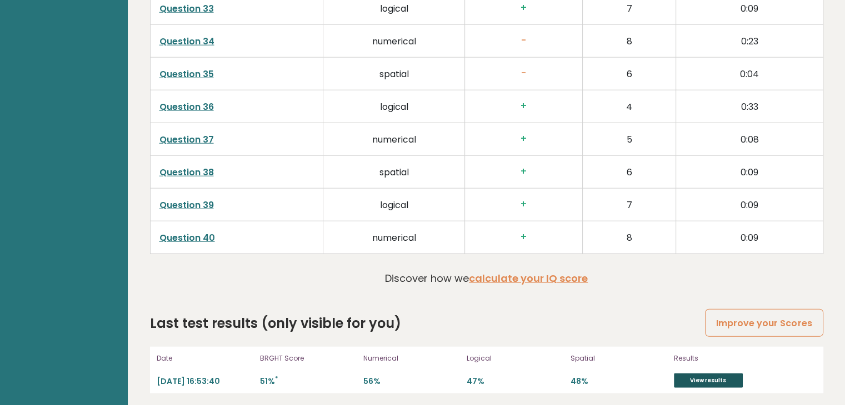
click at [697, 374] on link "View results" at bounding box center [708, 381] width 69 height 14
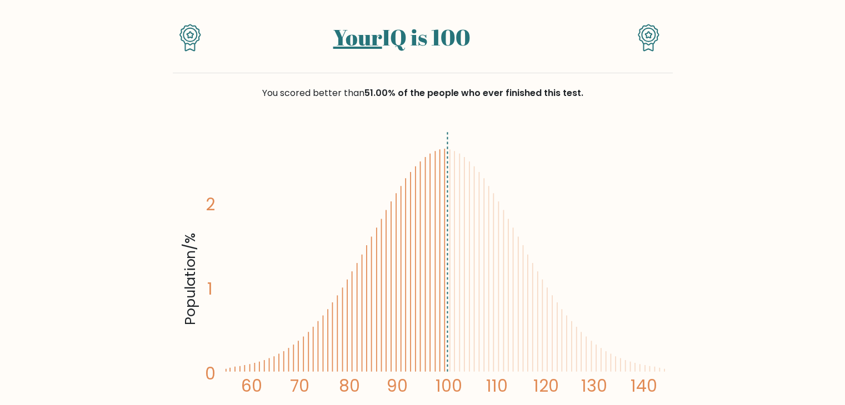
scroll to position [84, 0]
